Goal: Find specific page/section: Find specific page/section

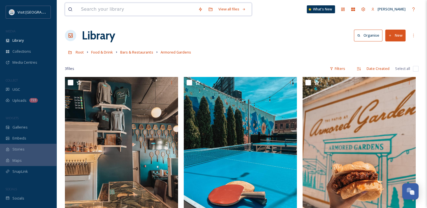
click at [104, 12] on input at bounding box center [136, 9] width 117 height 12
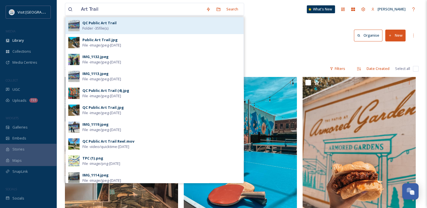
click at [104, 26] on span "Folder - 35 file(s)" at bounding box center [95, 28] width 26 height 5
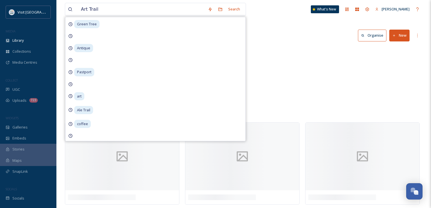
click at [294, 31] on div "Library Organise New" at bounding box center [244, 35] width 358 height 17
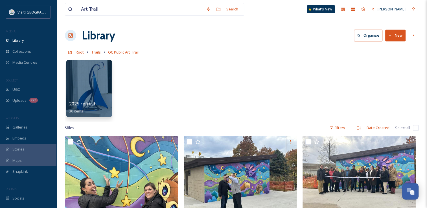
click at [76, 89] on div at bounding box center [89, 89] width 46 height 58
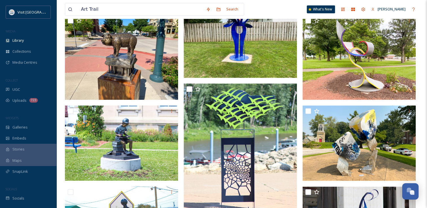
scroll to position [652, 0]
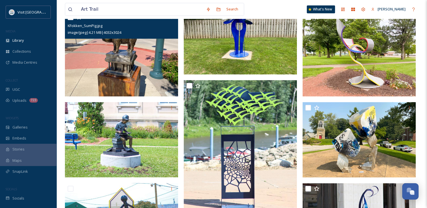
click at [104, 26] on div "KFokken_SumPig.jpg" at bounding box center [122, 25] width 109 height 7
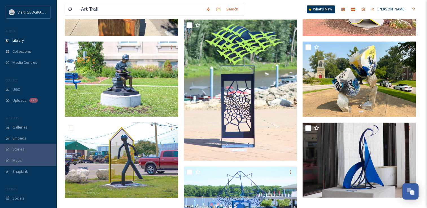
scroll to position [702, 0]
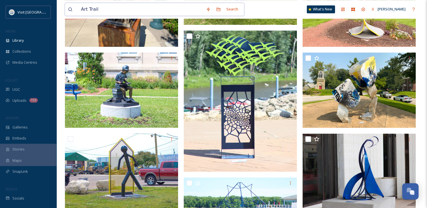
click at [106, 12] on input "Art Trail" at bounding box center [140, 9] width 125 height 12
drag, startPoint x: 105, startPoint y: 10, endPoint x: 77, endPoint y: 10, distance: 28.2
click at [77, 10] on div "Art Trail" at bounding box center [135, 9] width 135 height 12
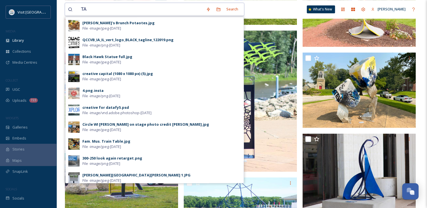
type input "T"
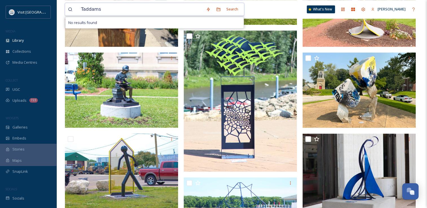
drag, startPoint x: 102, startPoint y: 9, endPoint x: 72, endPoint y: 7, distance: 29.7
click at [72, 7] on div "Taddams" at bounding box center [135, 9] width 135 height 12
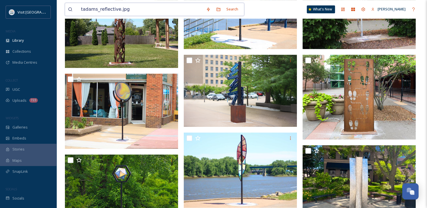
scroll to position [421, 0]
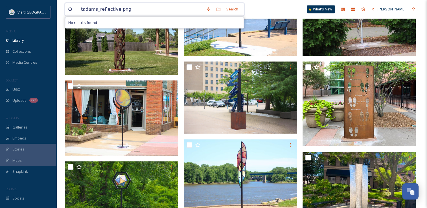
click at [84, 11] on input "tadams_reflective.png" at bounding box center [140, 9] width 125 height 12
drag, startPoint x: 82, startPoint y: 8, endPoint x: 179, endPoint y: 8, distance: 96.3
click at [179, 8] on input "tadams_reflective.png" at bounding box center [140, 9] width 125 height 12
drag, startPoint x: 84, startPoint y: 11, endPoint x: 75, endPoint y: 11, distance: 9.3
click at [75, 11] on div "tadams_reflective.png" at bounding box center [135, 9] width 135 height 12
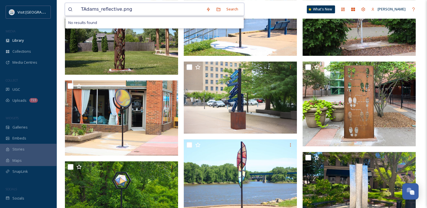
click at [134, 8] on input "TAdams_reflective.png" at bounding box center [140, 9] width 125 height 12
type input "TAdams_reflective.jpg"
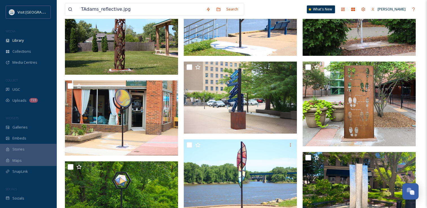
drag, startPoint x: 426, startPoint y: 117, endPoint x: 427, endPoint y: 102, distance: 15.0
click at [427, 102] on html "Visit Quad Cities MEDIA Library Collections Media Centres COLLECT UGC Uploads 7…" at bounding box center [213, 61] width 427 height 964
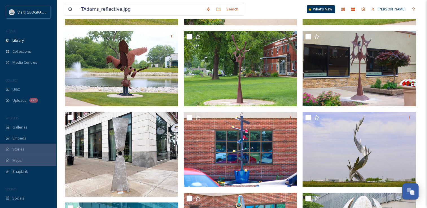
scroll to position [125, 0]
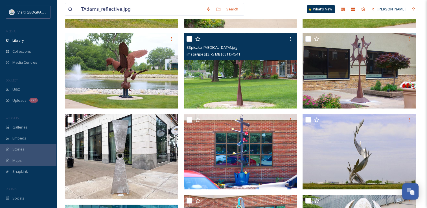
click at [237, 76] on img at bounding box center [240, 71] width 113 height 76
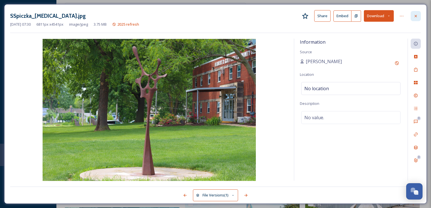
click at [416, 16] on icon at bounding box center [416, 16] width 2 height 2
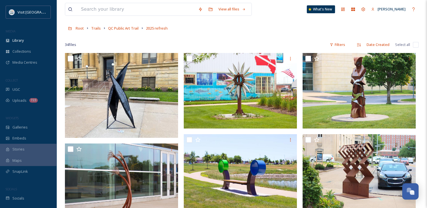
scroll to position [33, 0]
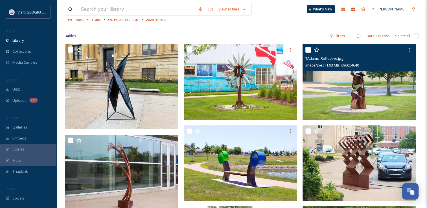
click at [362, 86] on img at bounding box center [359, 82] width 113 height 76
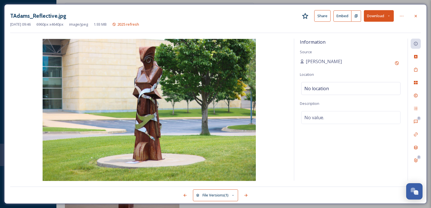
click at [193, 83] on img at bounding box center [149, 110] width 278 height 142
click at [420, 16] on div at bounding box center [416, 16] width 10 height 10
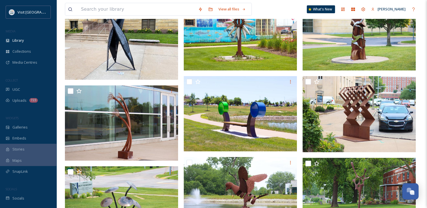
scroll to position [84, 0]
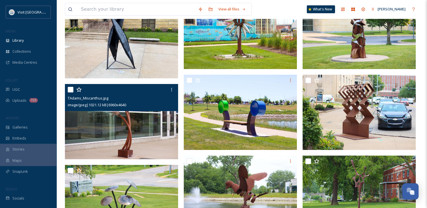
click at [134, 116] on img at bounding box center [121, 122] width 113 height 76
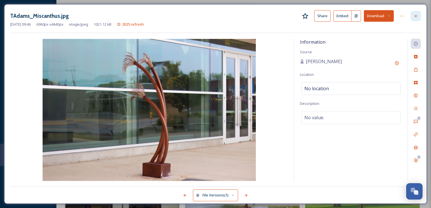
click at [413, 15] on div at bounding box center [416, 16] width 10 height 10
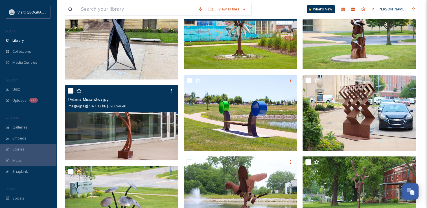
click at [258, 36] on img at bounding box center [240, 32] width 113 height 76
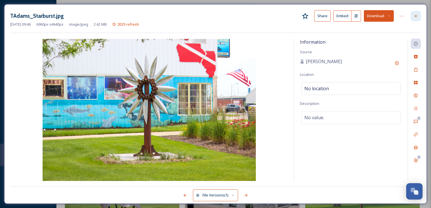
click at [414, 16] on icon at bounding box center [416, 16] width 5 height 5
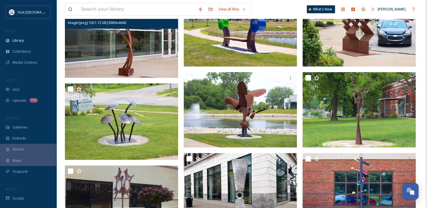
scroll to position [183, 0]
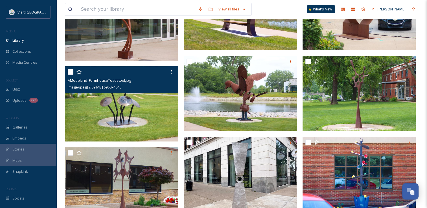
click at [115, 106] on img at bounding box center [121, 104] width 113 height 76
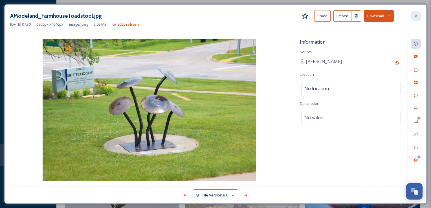
click at [416, 16] on icon at bounding box center [416, 16] width 2 height 2
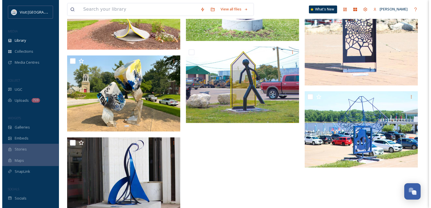
scroll to position [894, 0]
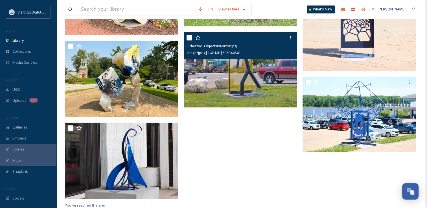
click at [234, 87] on img at bounding box center [240, 70] width 113 height 76
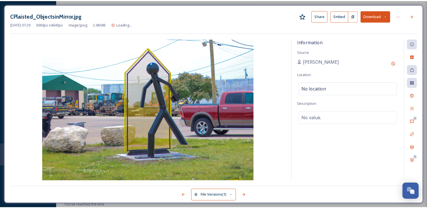
scroll to position [895, 0]
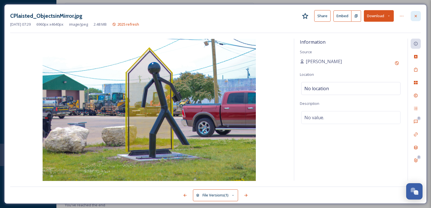
click at [415, 18] on icon at bounding box center [416, 16] width 5 height 5
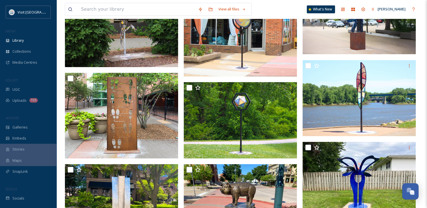
scroll to position [587, 0]
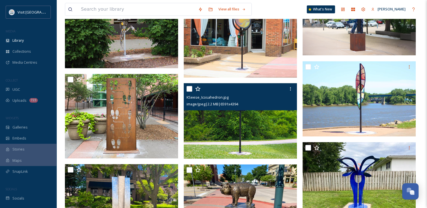
click at [245, 116] on img at bounding box center [240, 121] width 113 height 76
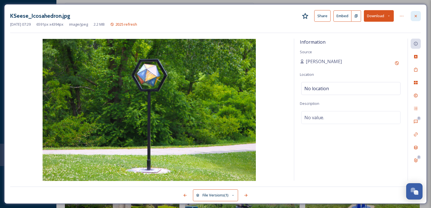
click at [413, 15] on div at bounding box center [416, 16] width 10 height 10
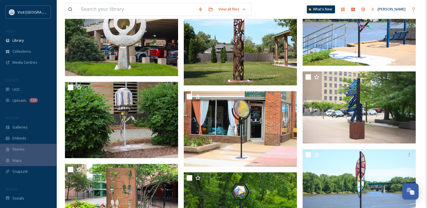
scroll to position [493, 0]
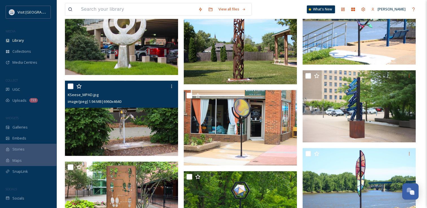
click at [114, 129] on img at bounding box center [121, 119] width 113 height 76
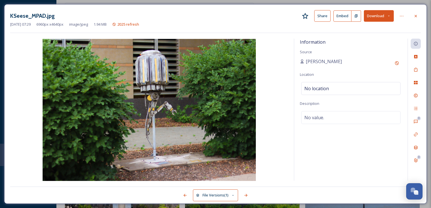
click at [189, 90] on img at bounding box center [149, 110] width 278 height 142
click at [416, 19] on div at bounding box center [416, 16] width 10 height 10
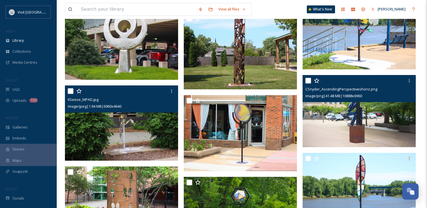
click at [359, 125] on img at bounding box center [359, 111] width 113 height 72
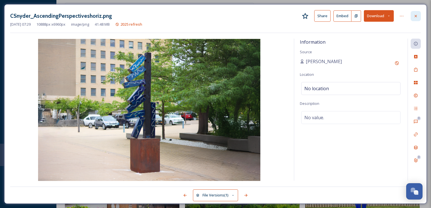
click at [415, 14] on icon at bounding box center [416, 16] width 5 height 5
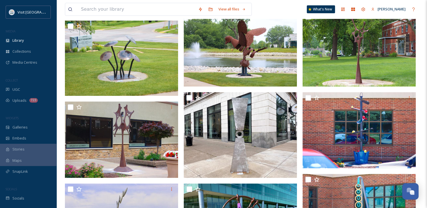
scroll to position [230, 0]
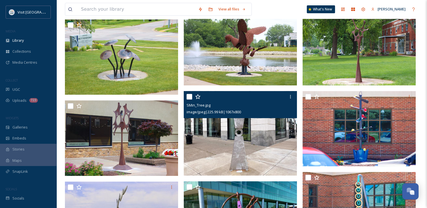
click at [214, 133] on img at bounding box center [240, 133] width 113 height 85
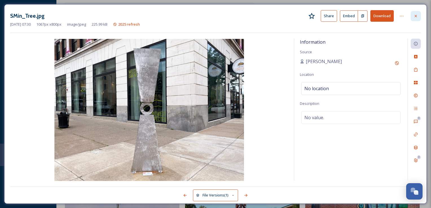
click at [416, 20] on div at bounding box center [416, 16] width 10 height 10
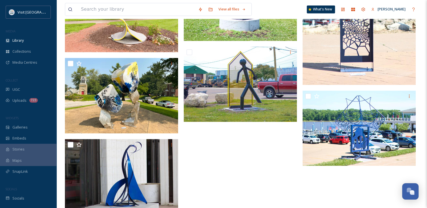
scroll to position [874, 0]
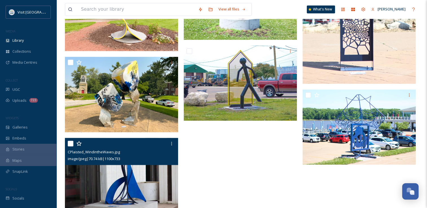
click at [124, 179] on img at bounding box center [121, 175] width 113 height 75
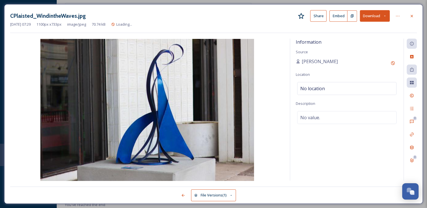
scroll to position [840, 0]
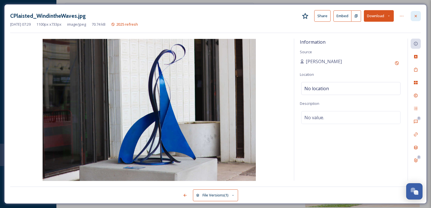
click at [415, 17] on icon at bounding box center [416, 16] width 5 height 5
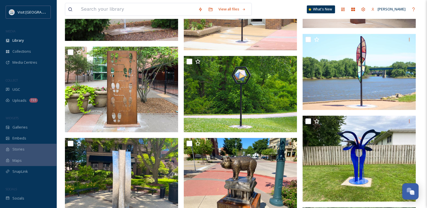
scroll to position [609, 0]
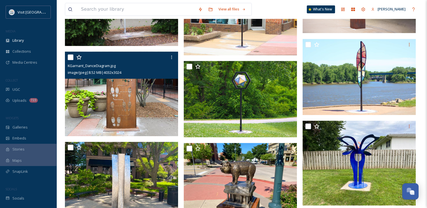
click at [116, 106] on img at bounding box center [121, 94] width 113 height 85
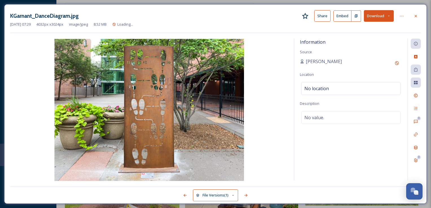
click at [116, 106] on img at bounding box center [149, 110] width 278 height 142
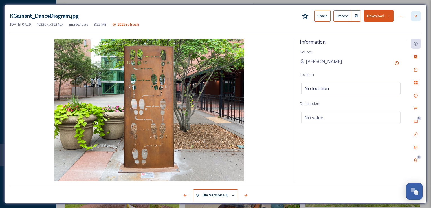
click at [417, 19] on div at bounding box center [416, 16] width 10 height 10
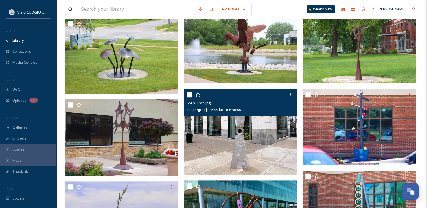
scroll to position [226, 0]
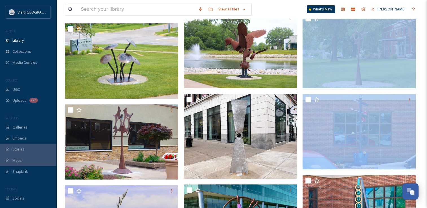
drag, startPoint x: 427, startPoint y: 79, endPoint x: 428, endPoint y: 92, distance: 13.0
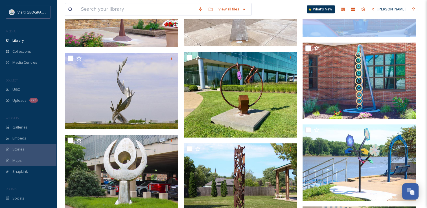
scroll to position [360, 0]
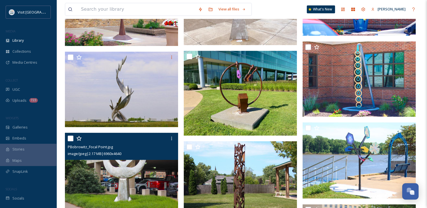
click at [121, 154] on span "image/jpeg | 2.17 MB | 6960 x 4640" at bounding box center [95, 153] width 54 height 5
click at [126, 168] on img at bounding box center [121, 171] width 113 height 76
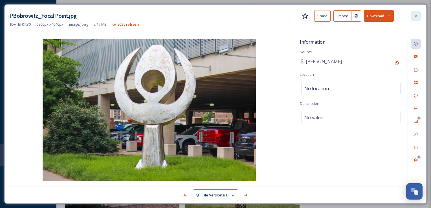
click at [417, 15] on icon at bounding box center [416, 16] width 5 height 5
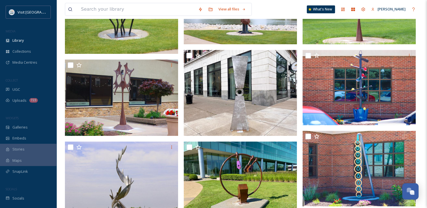
scroll to position [272, 0]
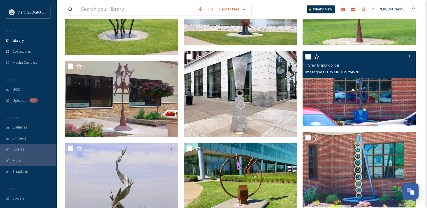
click at [367, 89] on img at bounding box center [359, 89] width 113 height 76
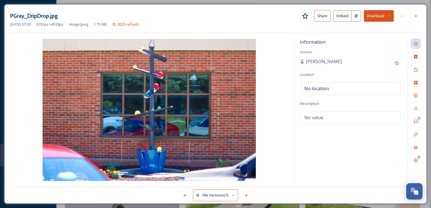
drag, startPoint x: 154, startPoint y: 78, endPoint x: 168, endPoint y: 70, distance: 16.1
click at [415, 12] on div at bounding box center [416, 16] width 10 height 10
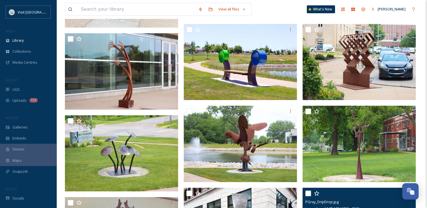
scroll to position [136, 0]
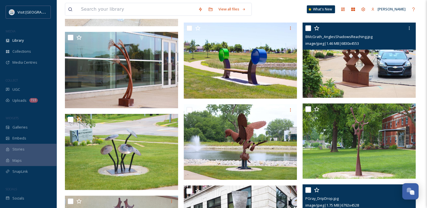
click at [391, 63] on img at bounding box center [359, 60] width 113 height 76
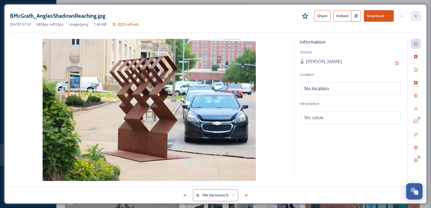
click at [414, 18] on icon at bounding box center [416, 16] width 5 height 5
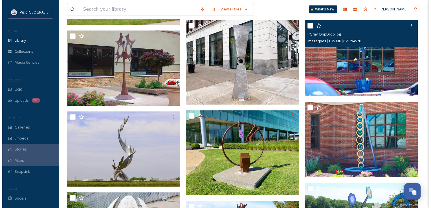
scroll to position [299, 0]
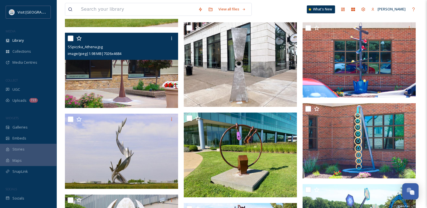
click at [117, 75] on img at bounding box center [121, 71] width 113 height 76
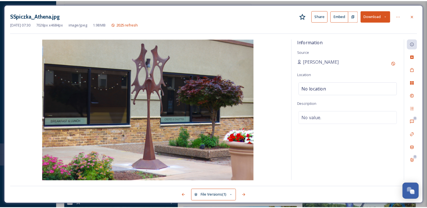
scroll to position [300, 0]
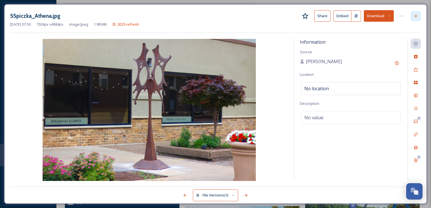
click at [418, 13] on div at bounding box center [416, 16] width 10 height 10
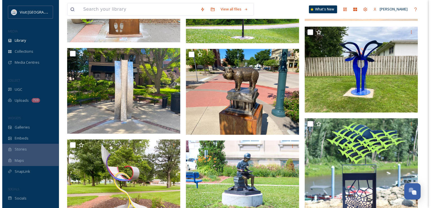
scroll to position [709, 0]
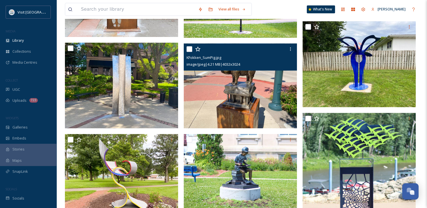
click at [242, 77] on img at bounding box center [240, 85] width 113 height 85
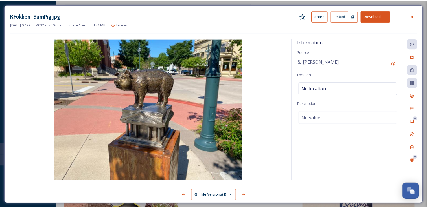
scroll to position [710, 0]
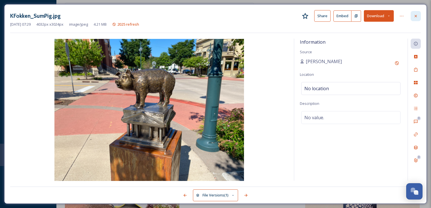
click at [414, 19] on div at bounding box center [416, 16] width 10 height 10
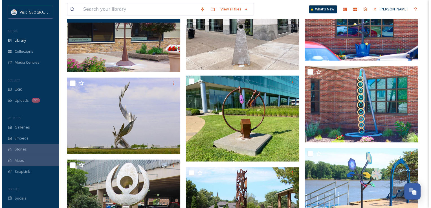
scroll to position [339, 0]
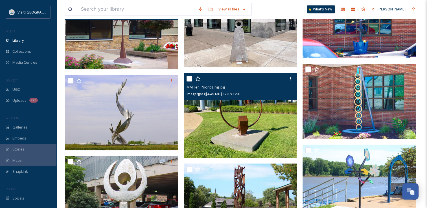
click at [240, 112] on img at bounding box center [240, 115] width 113 height 85
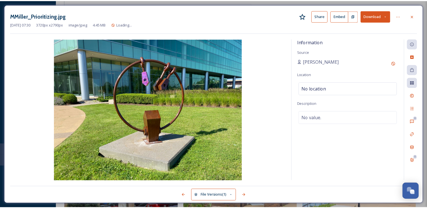
scroll to position [340, 0]
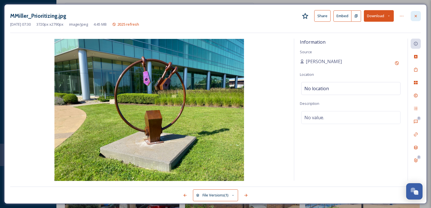
click at [415, 15] on icon at bounding box center [416, 16] width 5 height 5
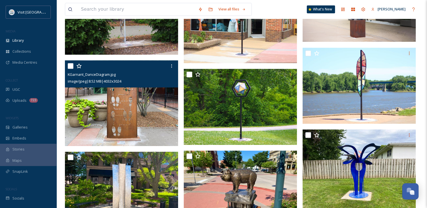
scroll to position [675, 0]
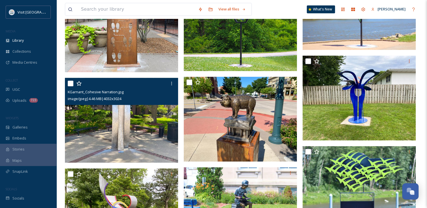
click at [106, 140] on img at bounding box center [121, 120] width 113 height 85
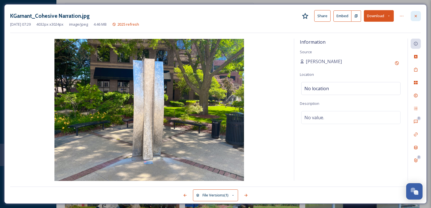
click at [419, 18] on div at bounding box center [416, 16] width 10 height 10
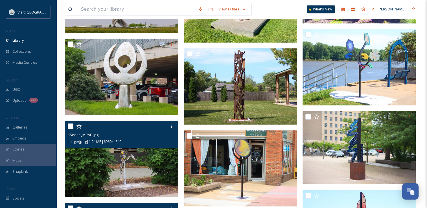
scroll to position [524, 0]
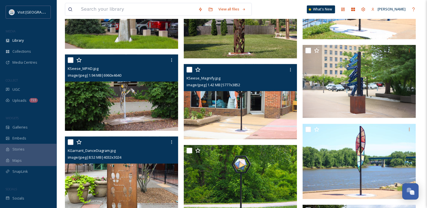
click at [243, 124] on img at bounding box center [240, 102] width 113 height 76
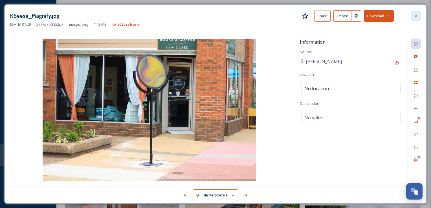
click at [420, 15] on div at bounding box center [416, 16] width 10 height 10
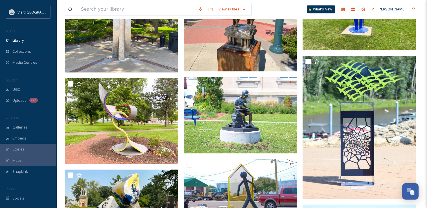
scroll to position [754, 0]
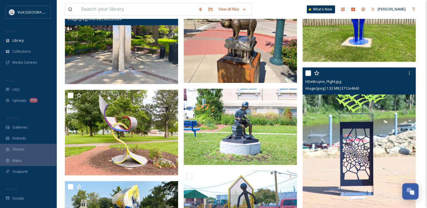
click at [355, 125] on img at bounding box center [359, 137] width 113 height 141
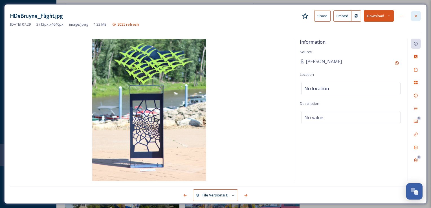
click at [413, 16] on div at bounding box center [416, 16] width 10 height 10
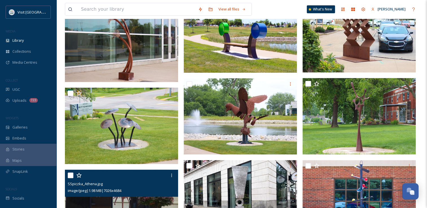
scroll to position [165, 0]
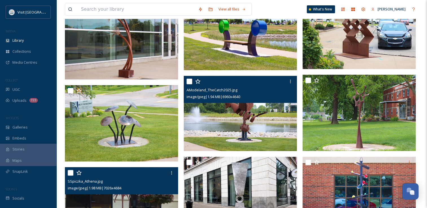
click at [228, 102] on div "AModeland_TheCatch2025.jpg image/jpeg | 1.94 MB | 6960 x 4640" at bounding box center [240, 89] width 113 height 27
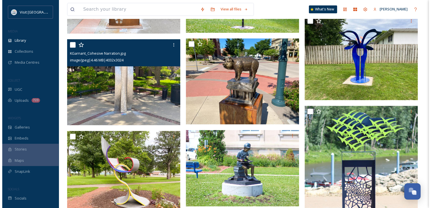
scroll to position [745, 0]
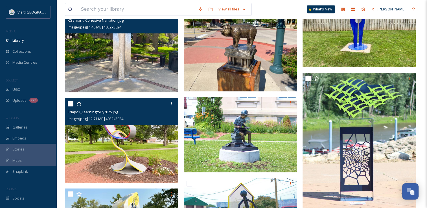
click at [135, 173] on img at bounding box center [121, 140] width 113 height 85
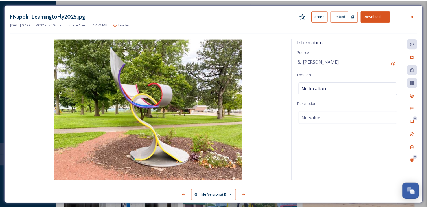
scroll to position [746, 0]
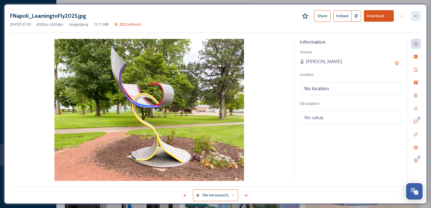
click at [418, 14] on div at bounding box center [416, 16] width 10 height 10
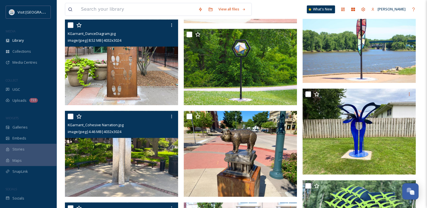
scroll to position [640, 0]
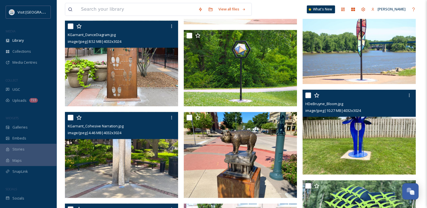
click at [379, 144] on img at bounding box center [359, 132] width 113 height 85
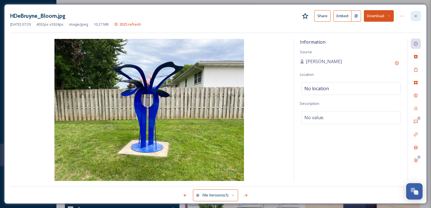
click at [416, 17] on icon at bounding box center [416, 16] width 5 height 5
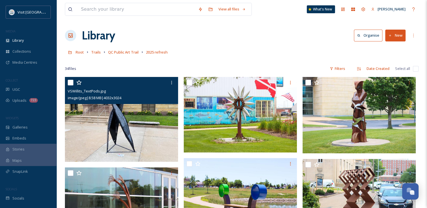
click at [149, 101] on div "image/jpeg | 8.58 MB | 4032 x 3024" at bounding box center [122, 98] width 109 height 7
click at [150, 108] on img at bounding box center [121, 119] width 113 height 85
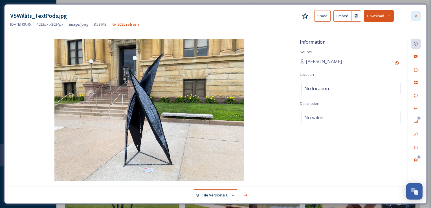
click at [413, 16] on div at bounding box center [416, 16] width 10 height 10
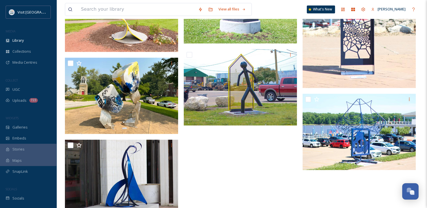
scroll to position [878, 0]
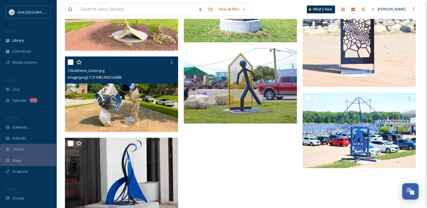
click at [142, 107] on img at bounding box center [121, 94] width 113 height 76
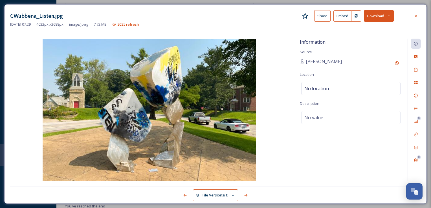
scroll to position [848, 0]
click at [415, 14] on icon at bounding box center [416, 16] width 5 height 5
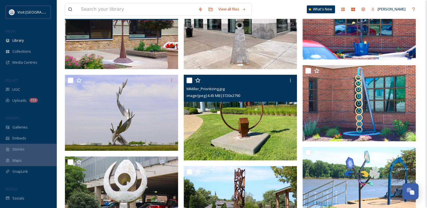
scroll to position [329, 0]
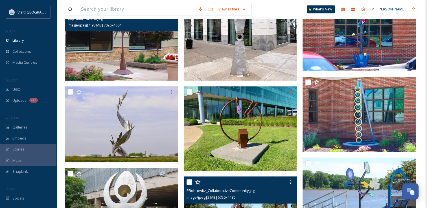
click at [288, 191] on div "PBobrowitz_CollaborativeCommunity.jpg" at bounding box center [241, 190] width 109 height 7
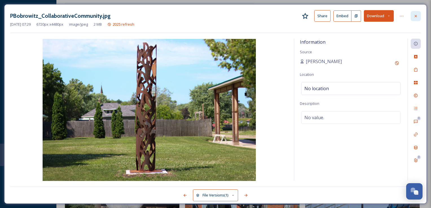
click at [418, 16] on icon at bounding box center [416, 16] width 5 height 5
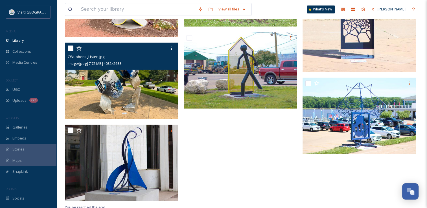
scroll to position [894, 0]
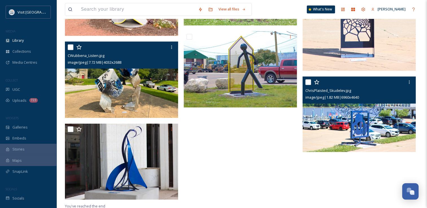
click at [345, 125] on img at bounding box center [359, 114] width 113 height 76
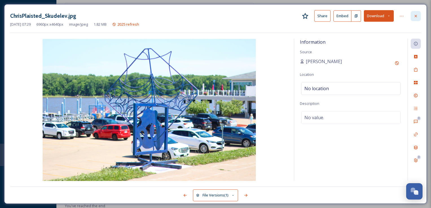
click at [416, 13] on div at bounding box center [416, 16] width 10 height 10
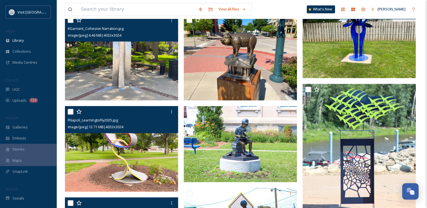
scroll to position [737, 0]
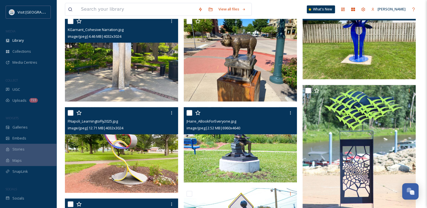
click at [264, 163] on img at bounding box center [240, 145] width 113 height 76
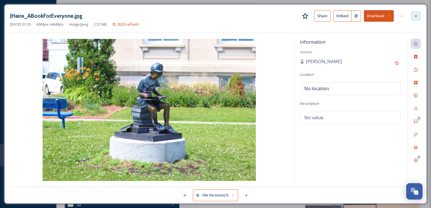
click at [416, 17] on icon at bounding box center [416, 16] width 5 height 5
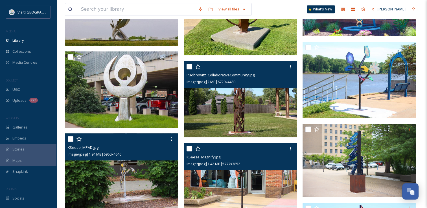
scroll to position [441, 0]
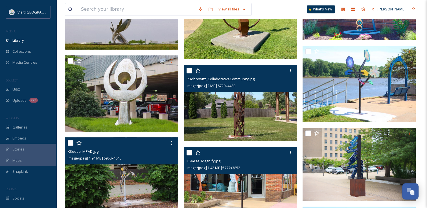
click at [351, 99] on img at bounding box center [360, 84] width 115 height 76
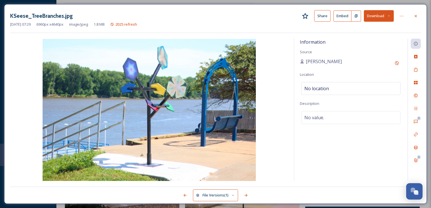
click at [421, 16] on div "KSeese_TreeBranches.jpg Share Embed Download [DATE] 07:29 6960 px x 4640 px ima…" at bounding box center [215, 104] width 423 height 200
click at [418, 18] on icon at bounding box center [416, 16] width 5 height 5
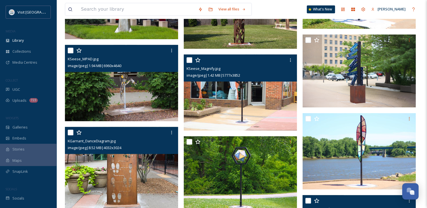
scroll to position [547, 0]
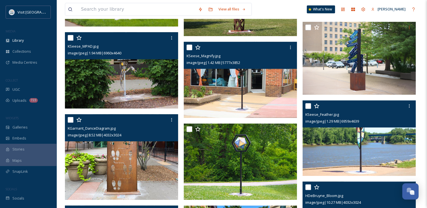
click at [345, 138] on img at bounding box center [359, 138] width 113 height 76
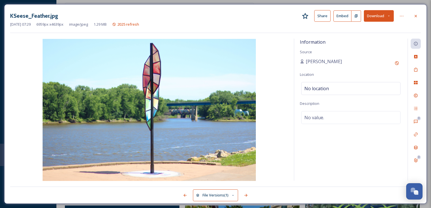
click at [199, 86] on img at bounding box center [149, 110] width 278 height 142
click at [415, 16] on icon at bounding box center [416, 16] width 5 height 5
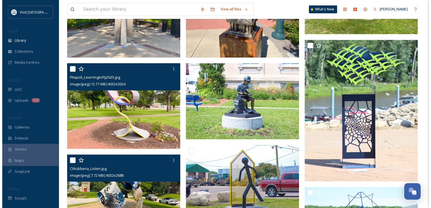
scroll to position [752, 0]
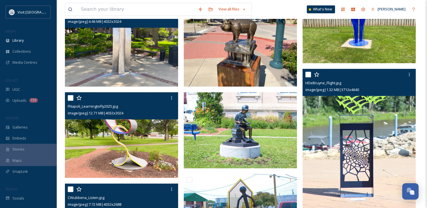
click at [375, 140] on img at bounding box center [359, 139] width 113 height 141
